Goal: Find contact information: Find contact information

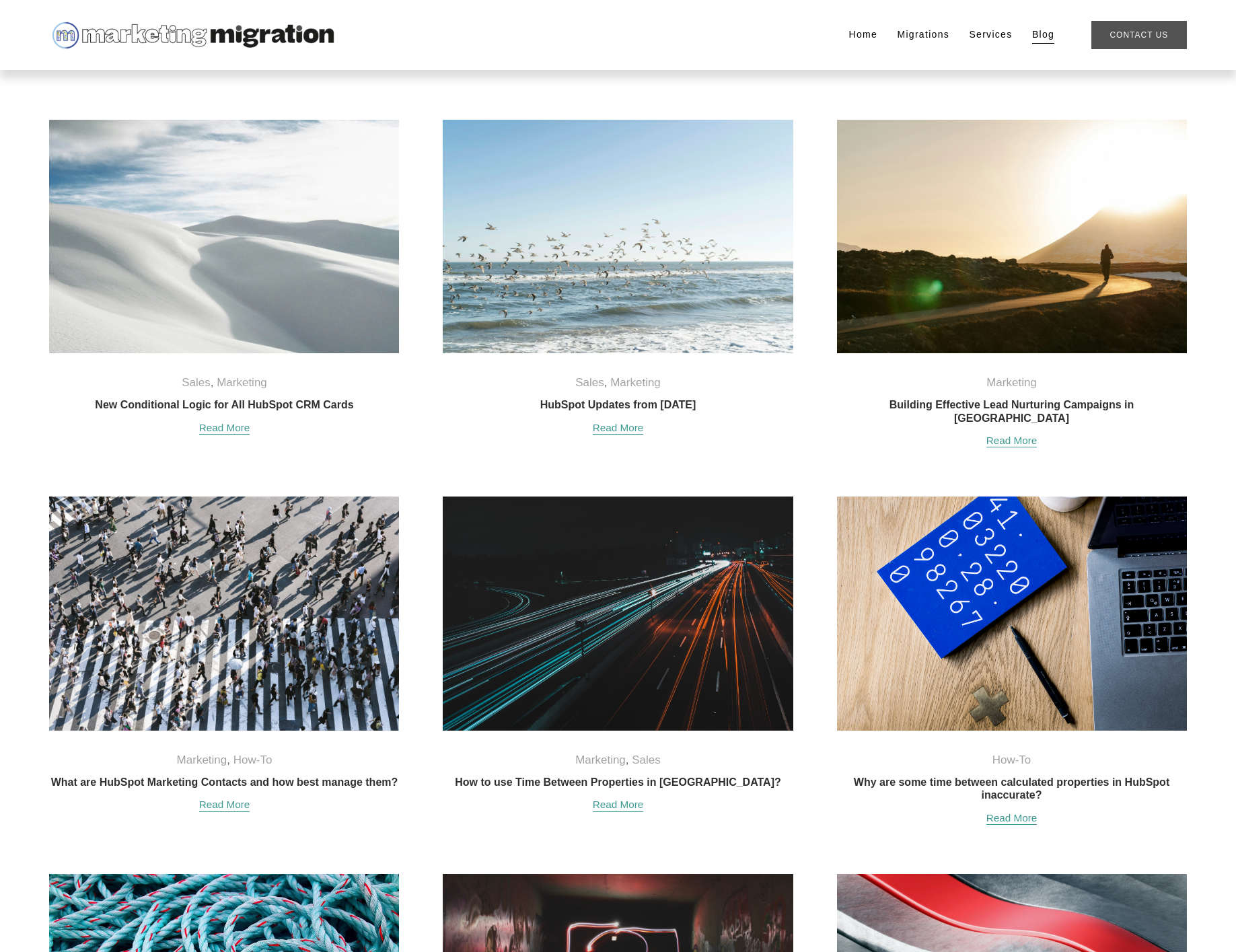
click at [1150, 37] on link "Contact Us" at bounding box center [1138, 35] width 95 height 27
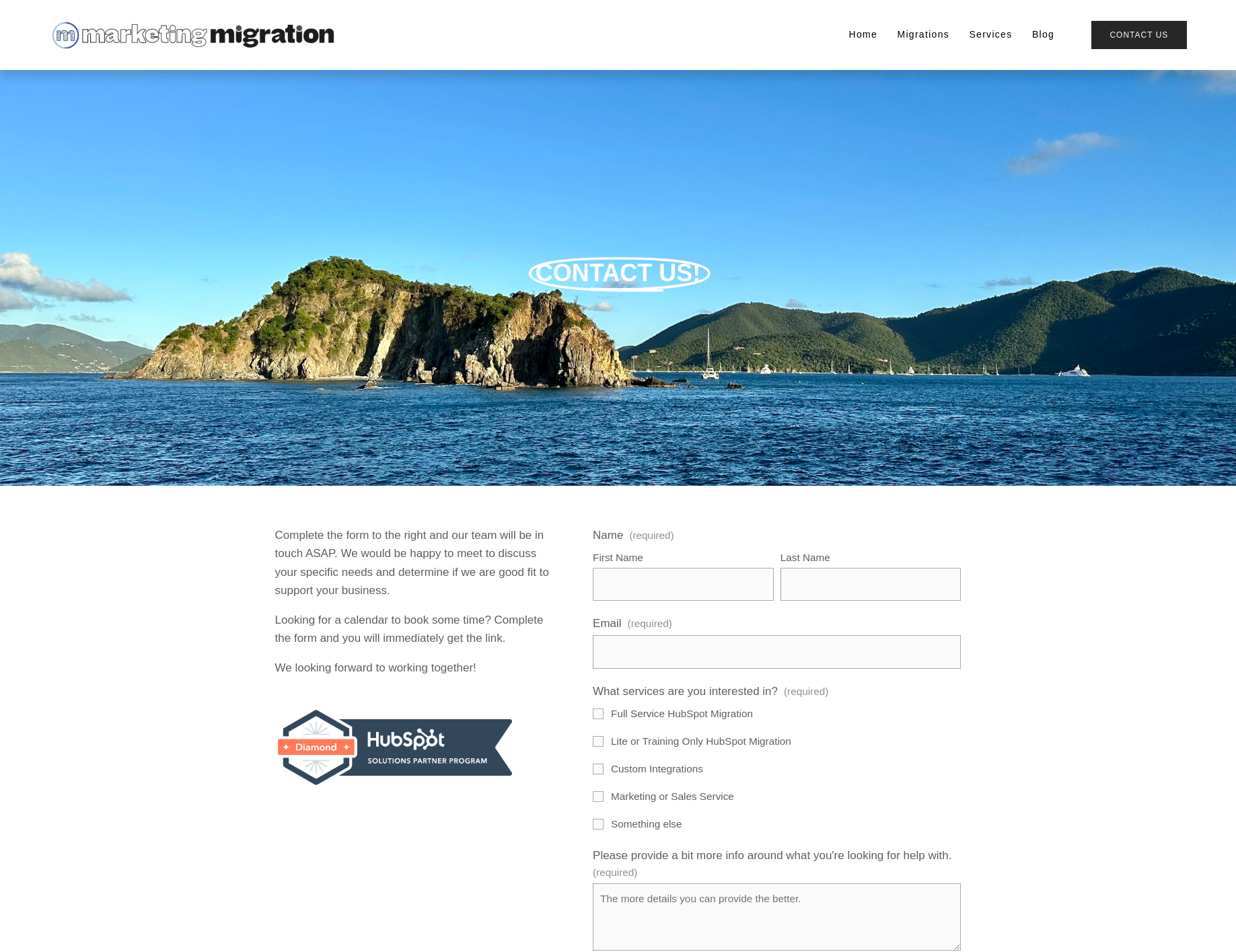
click at [867, 34] on link "Home" at bounding box center [864, 35] width 29 height 19
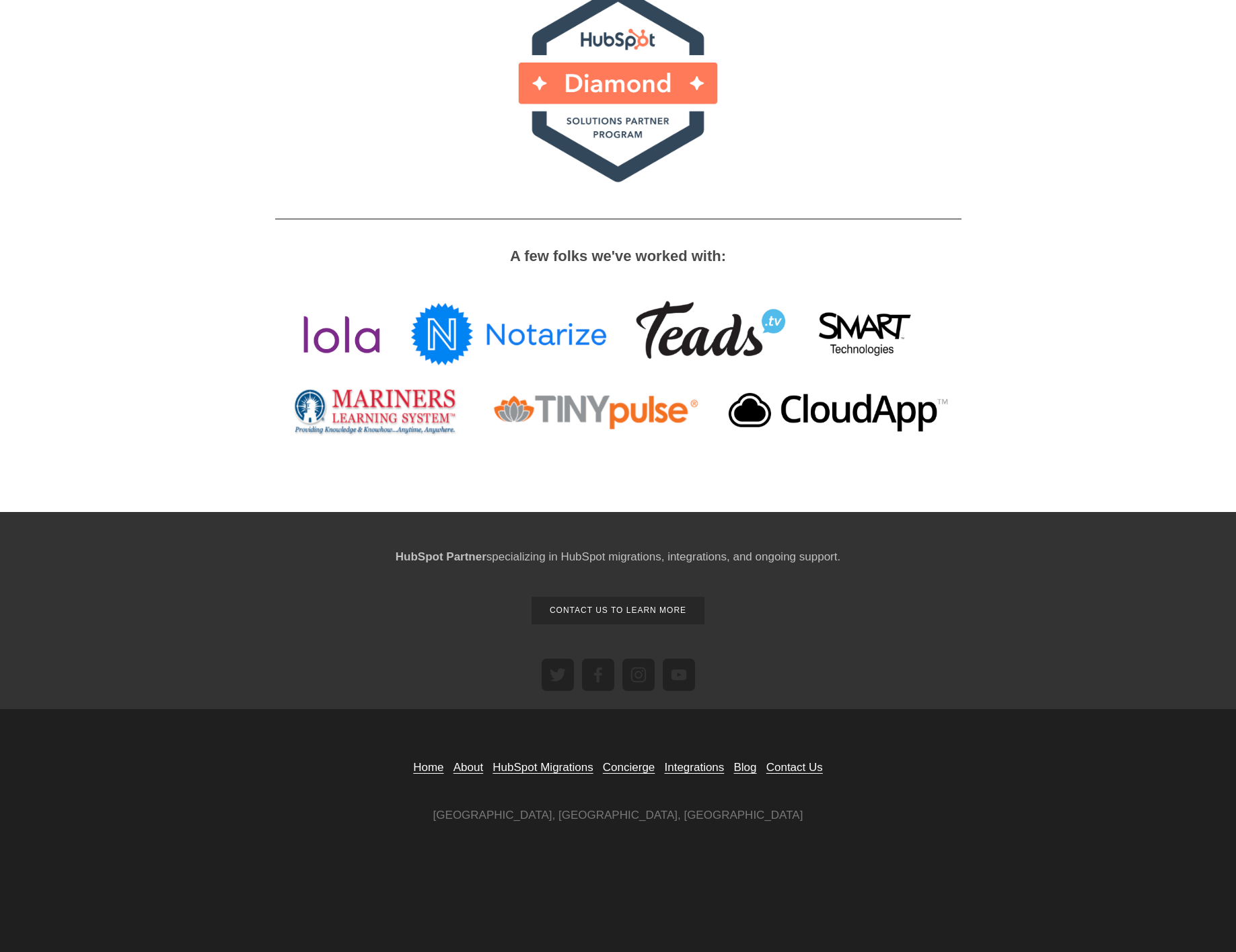
scroll to position [1670, 0]
